Goal: Obtain resource: Obtain resource

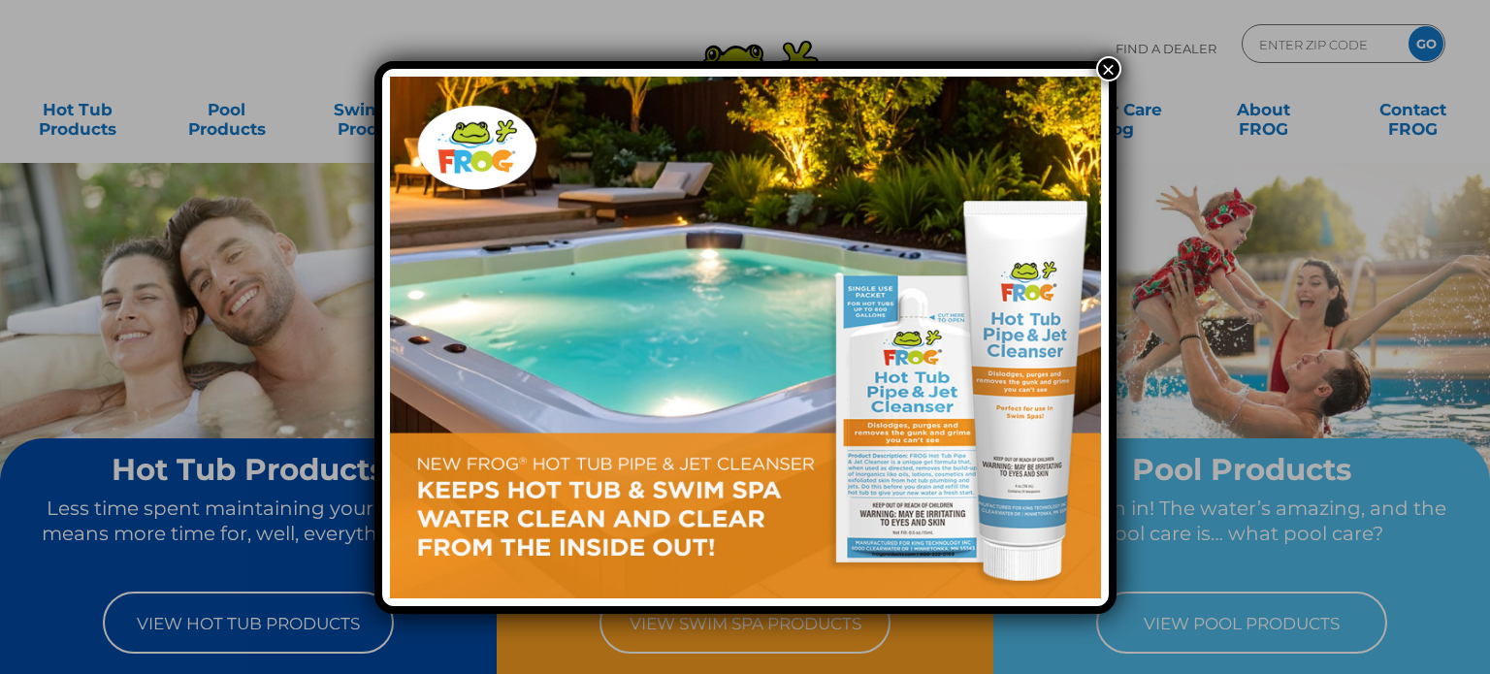
click at [1103, 62] on button "×" at bounding box center [1108, 68] width 25 height 25
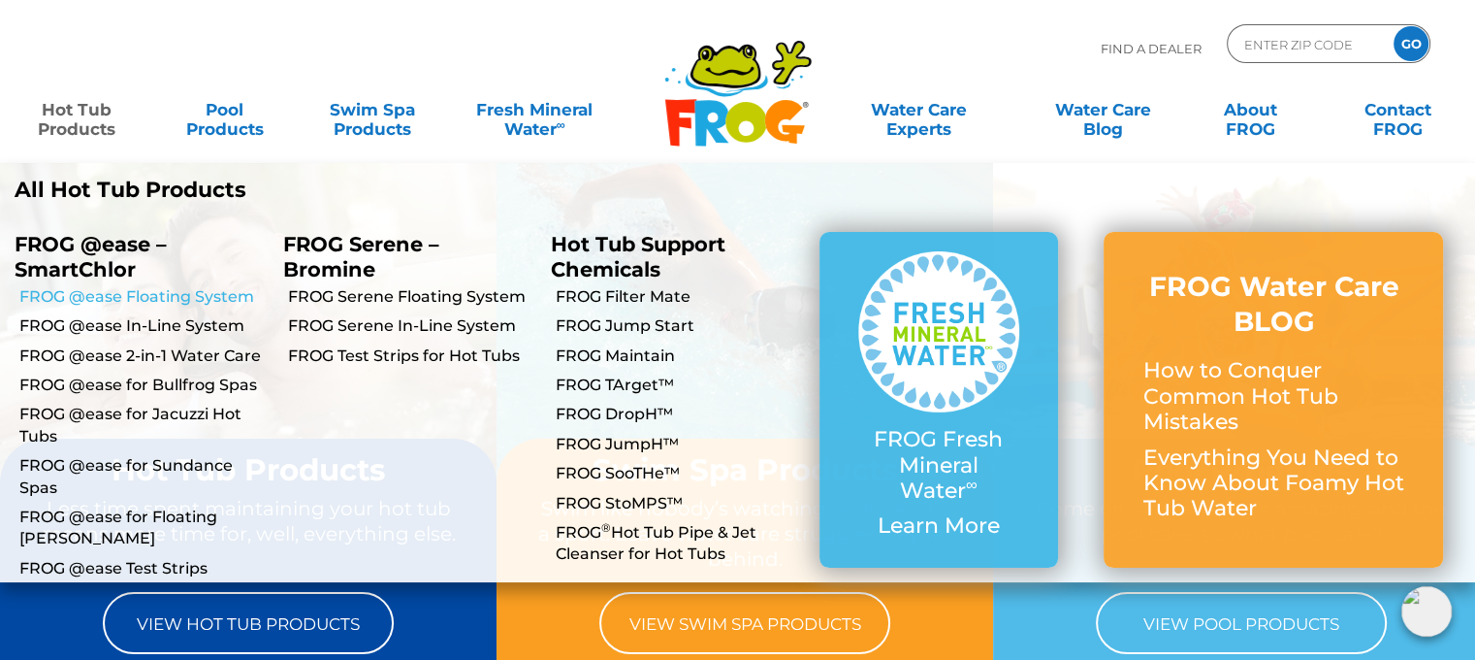
click at [188, 298] on link "FROG @ease Floating System" at bounding box center [143, 296] width 249 height 21
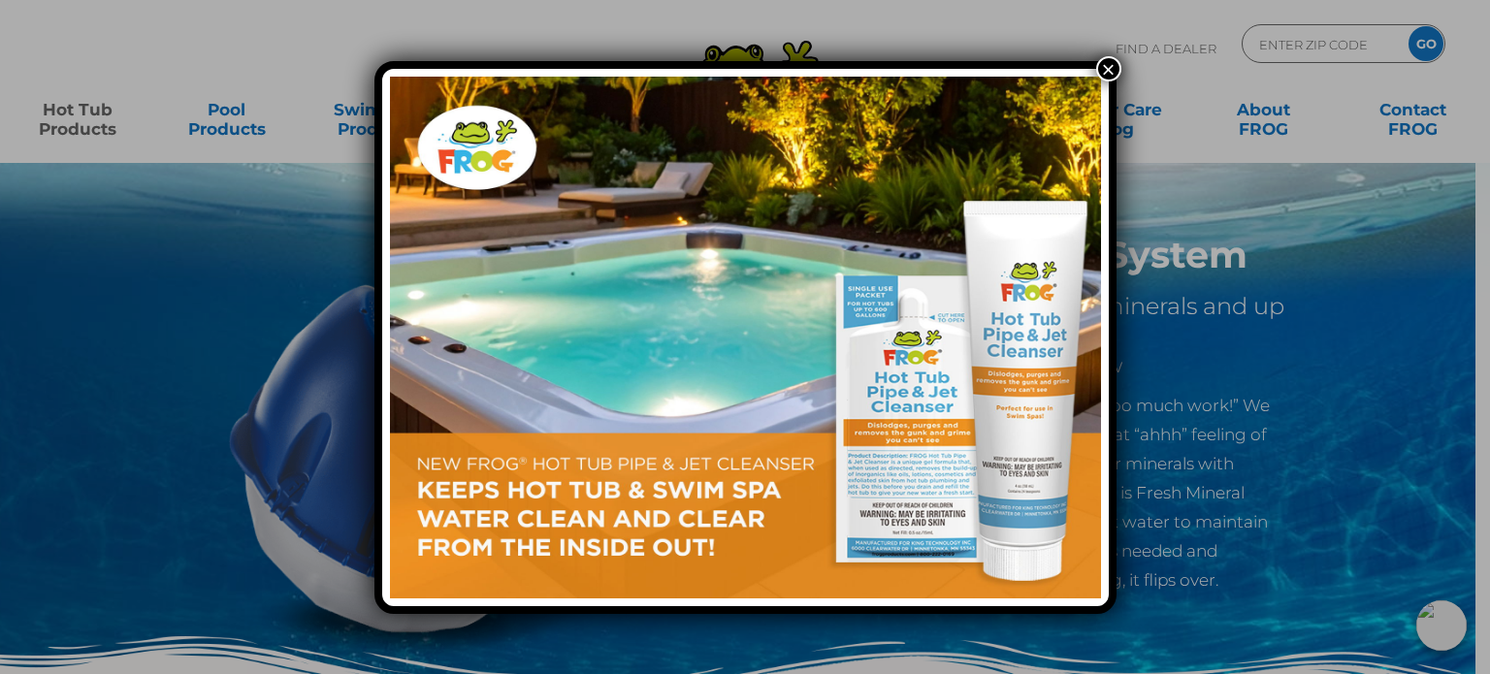
click at [1107, 68] on button "×" at bounding box center [1108, 68] width 25 height 25
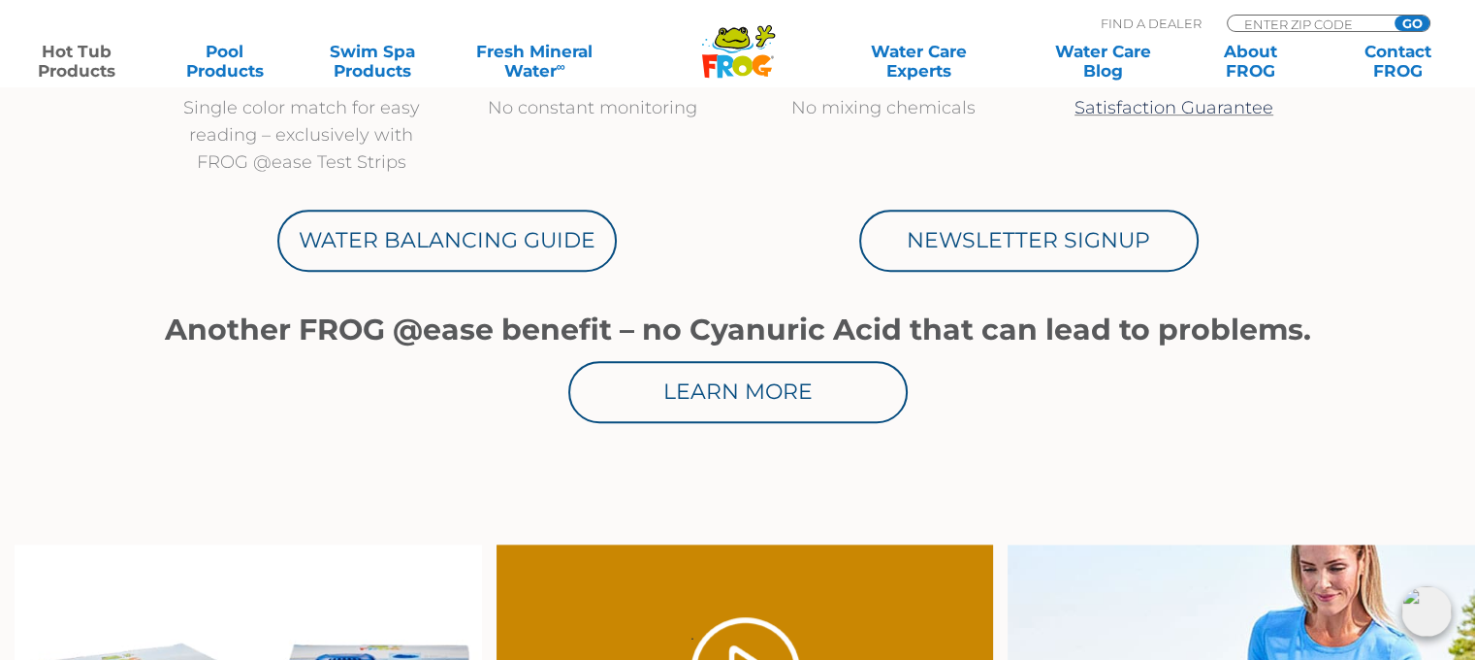
scroll to position [1067, 0]
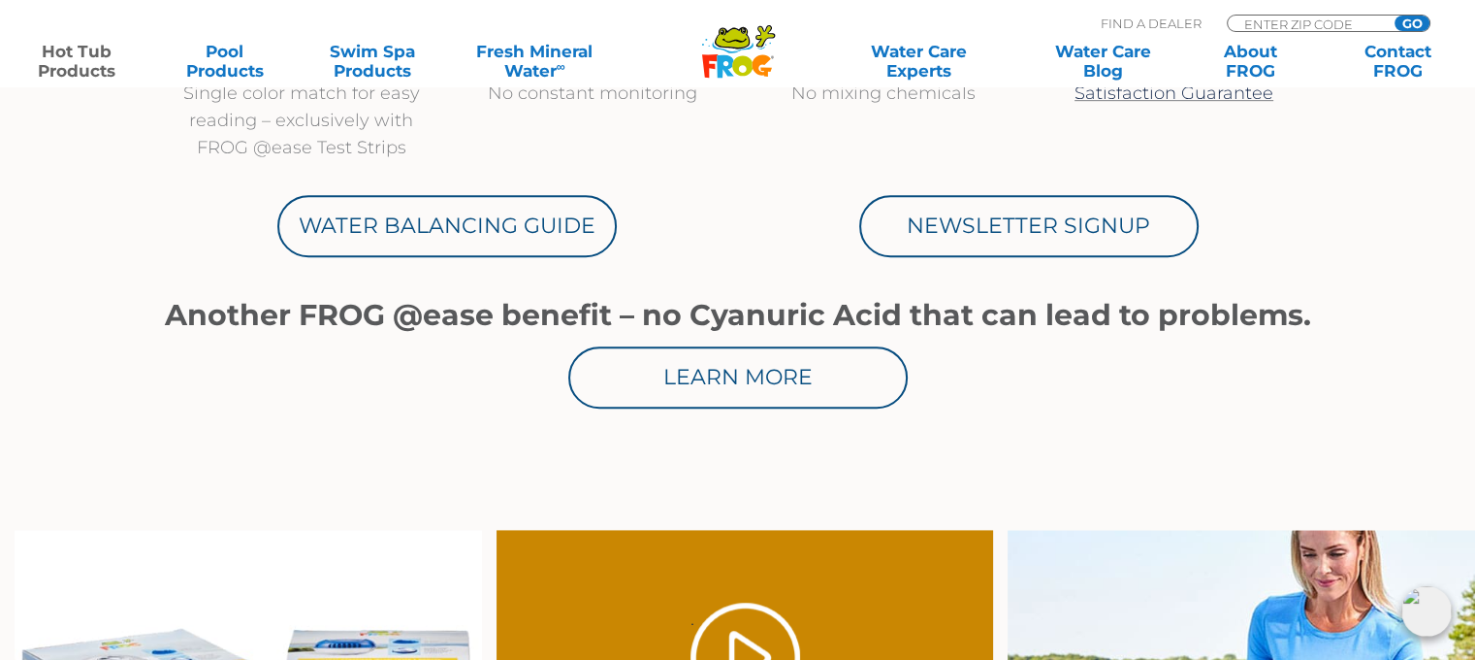
click at [784, 382] on link "Learn More" at bounding box center [737, 377] width 339 height 62
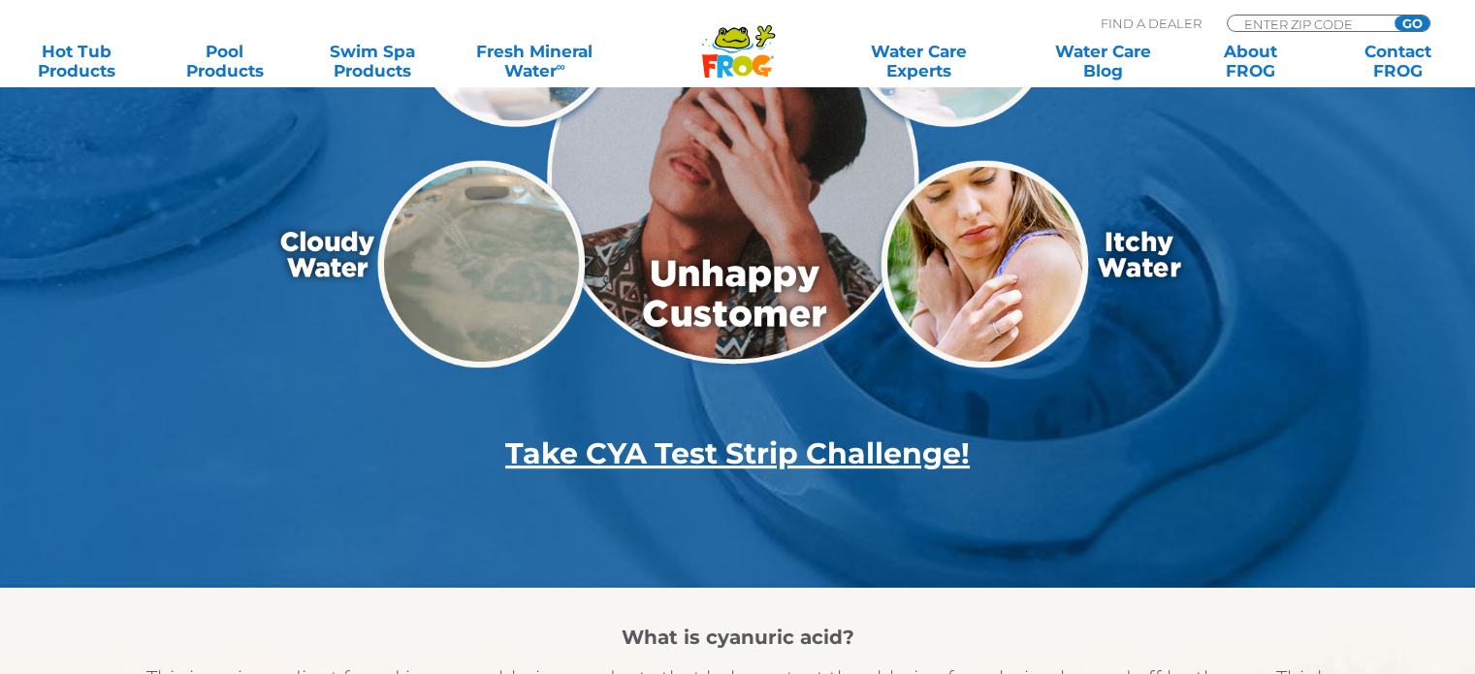
scroll to position [582, 0]
click at [664, 453] on strong "Take CYA Test Strip Challenge!" at bounding box center [737, 453] width 465 height 36
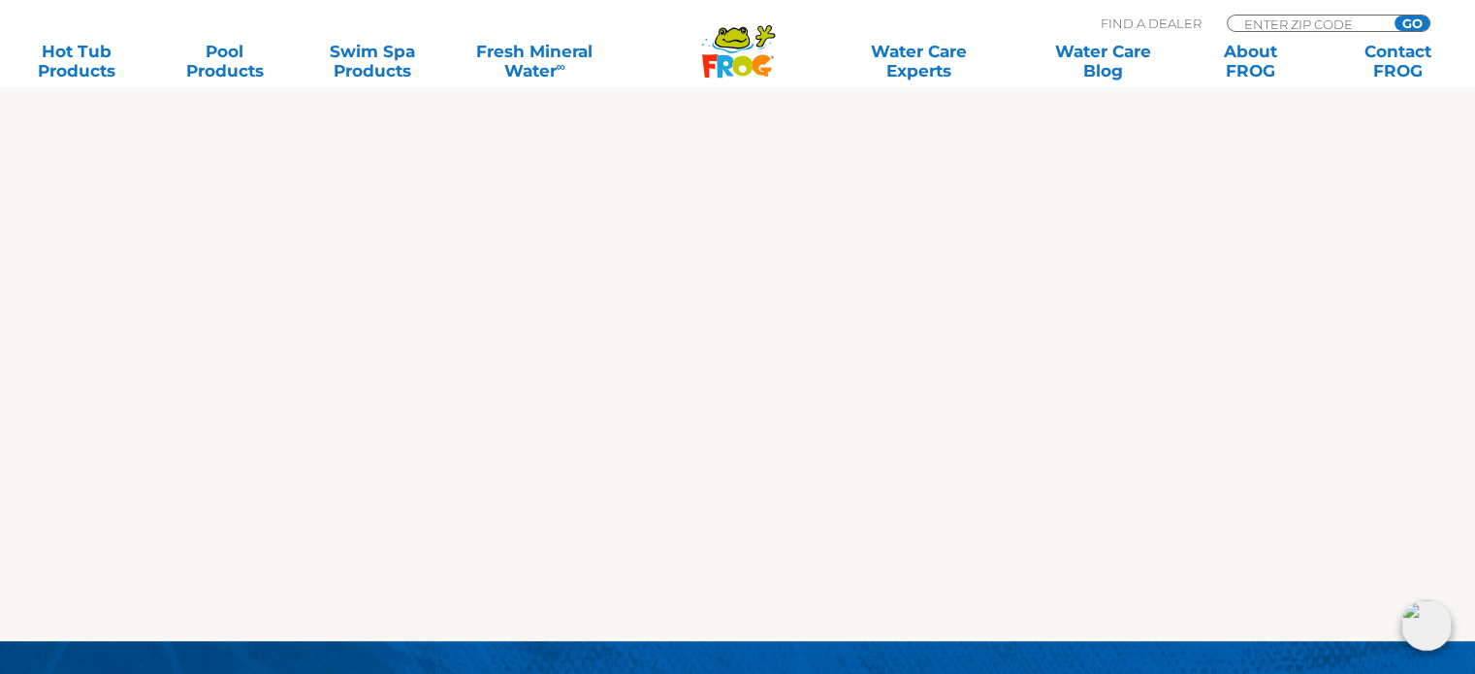
scroll to position [1455, 0]
